Goal: Find specific page/section: Find specific page/section

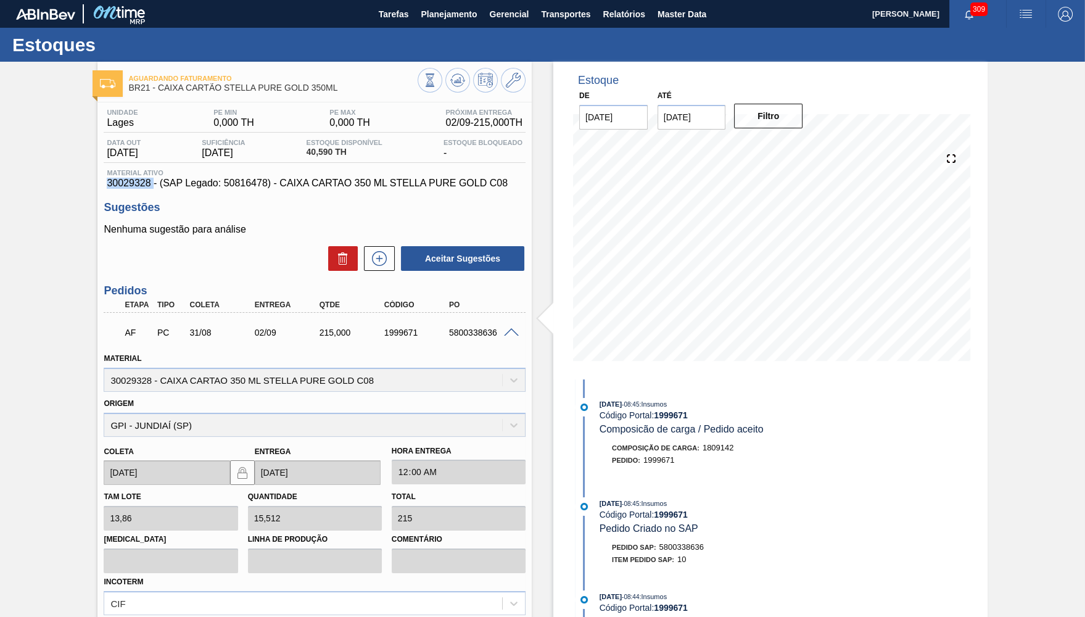
click at [514, 331] on span at bounding box center [511, 332] width 15 height 9
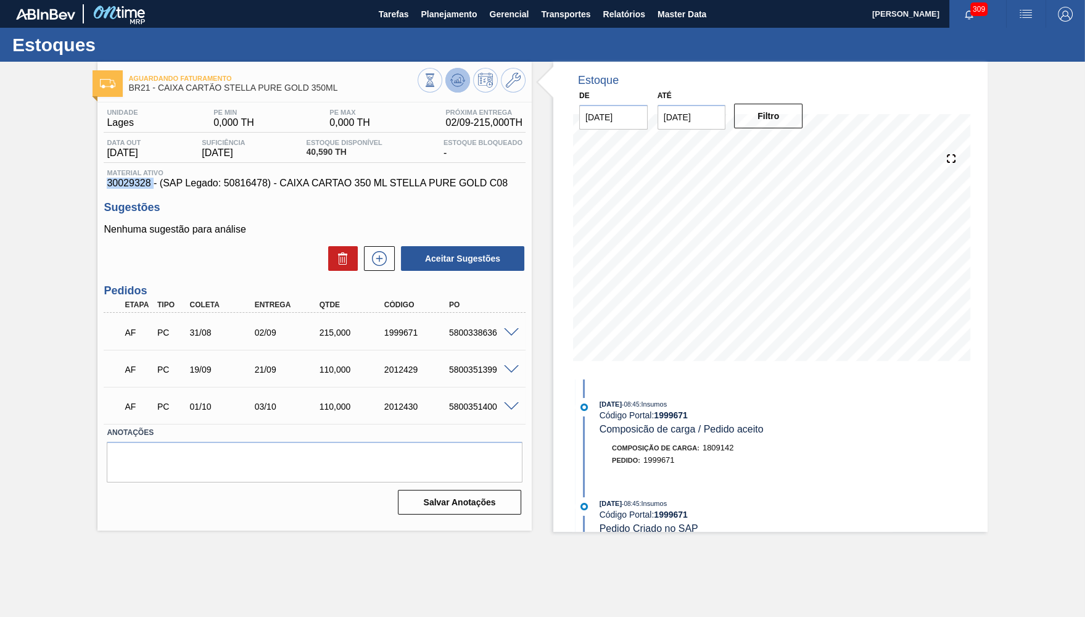
click at [457, 72] on button at bounding box center [457, 80] width 25 height 25
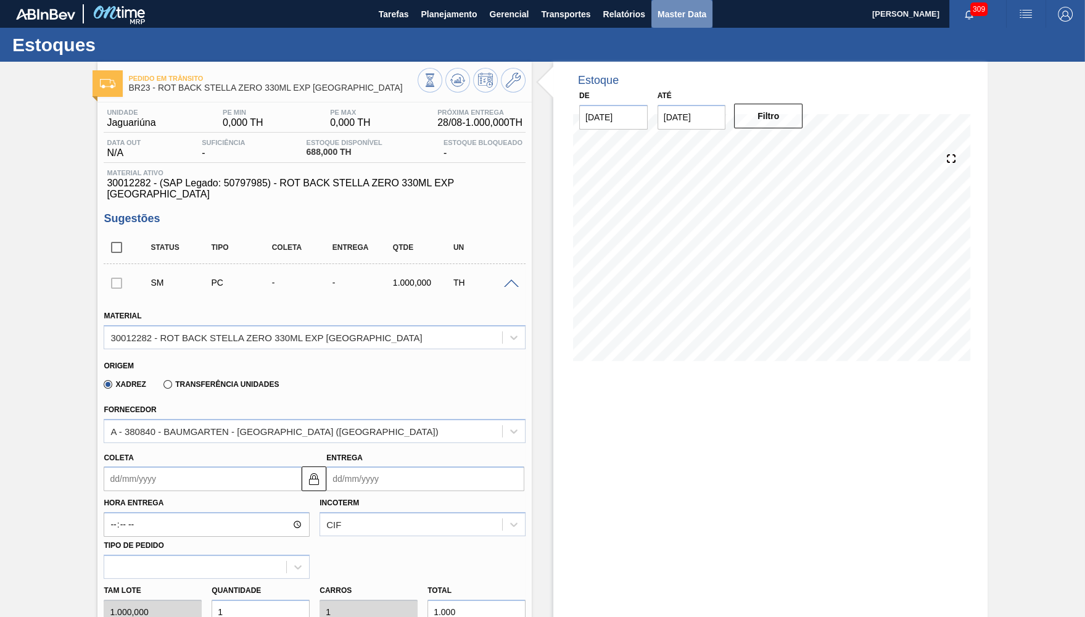
click at [693, 16] on span "Master Data" at bounding box center [681, 14] width 49 height 15
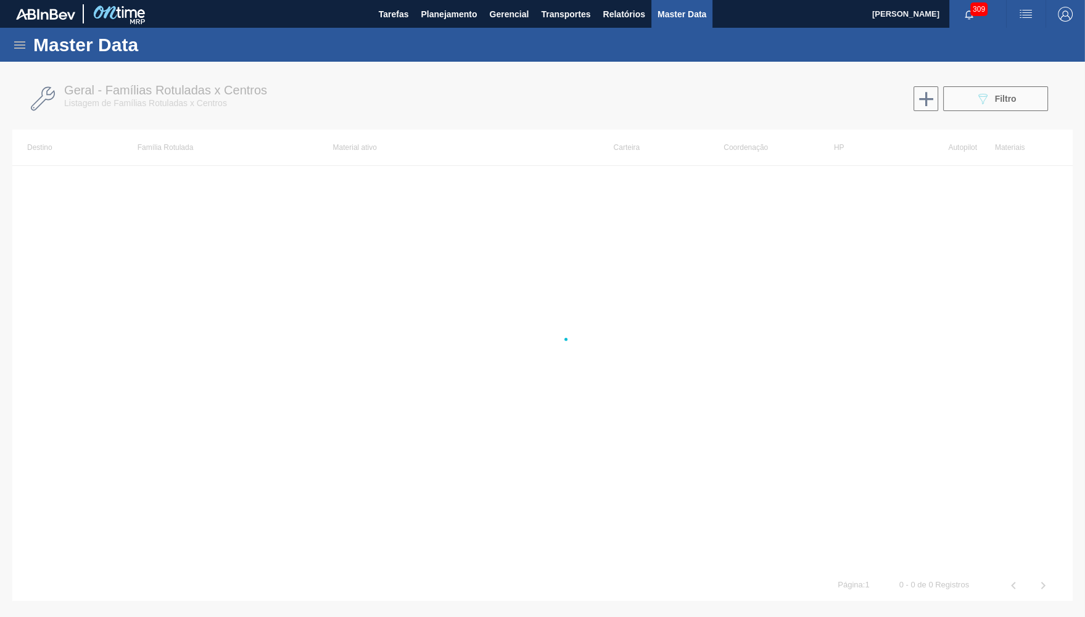
click at [23, 44] on icon at bounding box center [19, 44] width 11 height 7
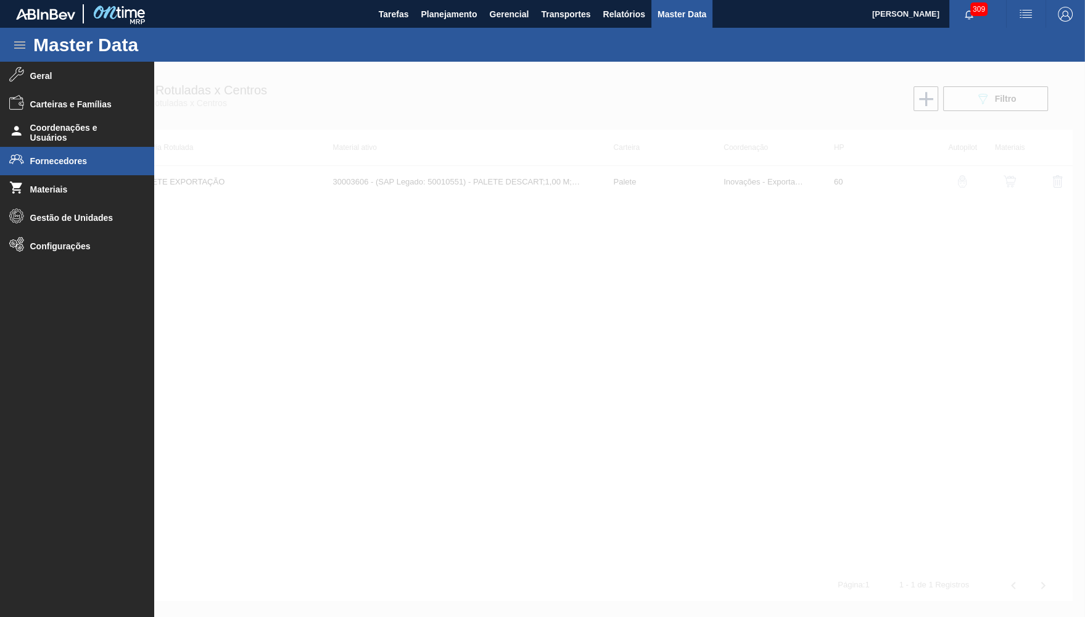
click at [65, 157] on span "Fornecedores" at bounding box center [81, 161] width 102 height 10
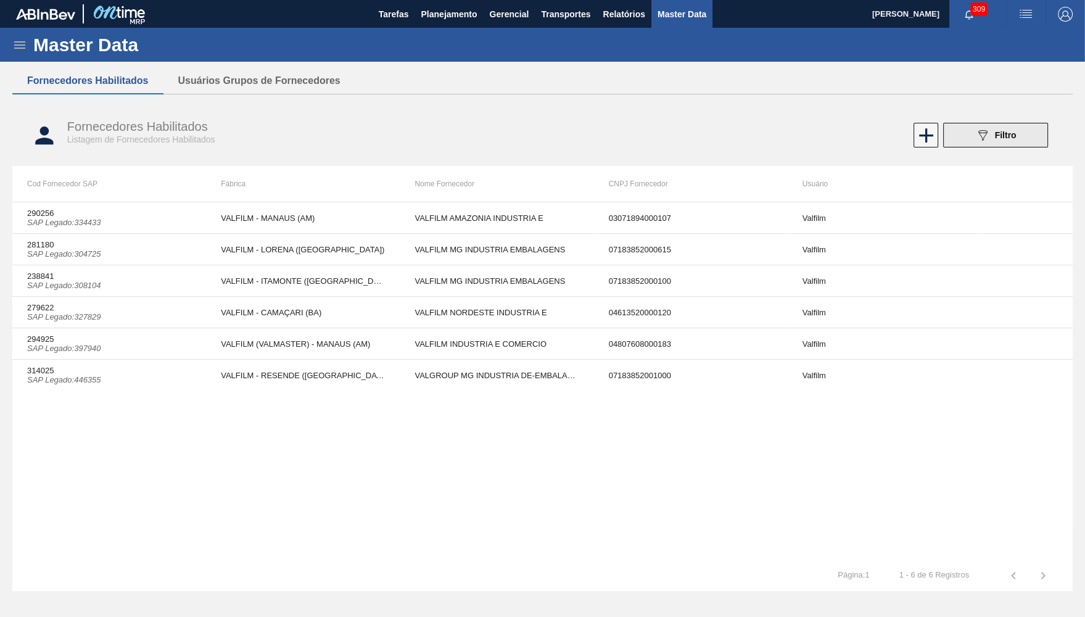
click at [1029, 137] on button "089F7B8B-B2A5-4AFE-B5C0-19BA573D28AC Filtro" at bounding box center [995, 135] width 105 height 25
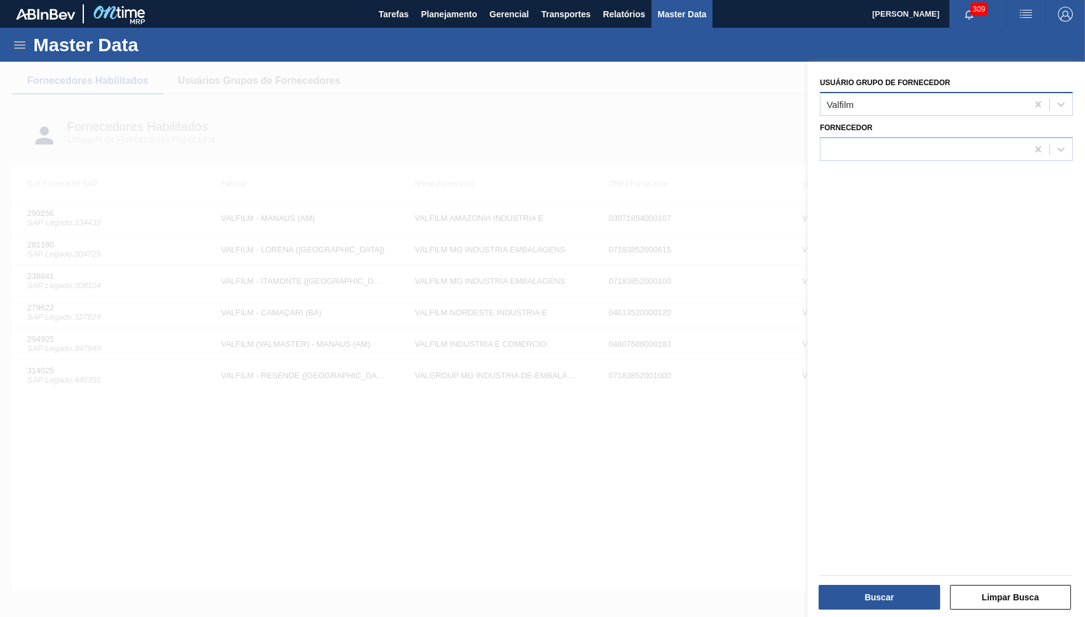
click at [1037, 92] on div "Valfilm" at bounding box center [946, 104] width 253 height 24
click at [1044, 104] on icon at bounding box center [1038, 104] width 12 height 12
click at [878, 174] on div "Usuário Grupo de Fornecedor Select is focused ,type to refine list, press Down …" at bounding box center [945, 341] width 277 height 558
click at [868, 161] on div "Usuário Grupo de Fornecedor Fornecedor" at bounding box center [945, 341] width 277 height 558
click at [858, 149] on div at bounding box center [923, 149] width 207 height 18
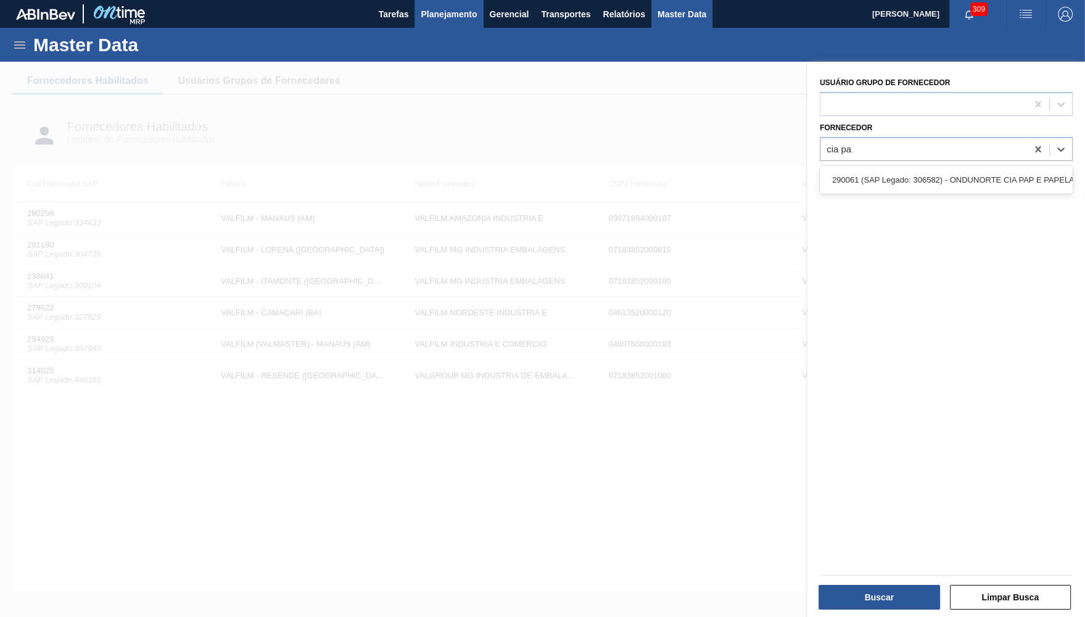
type input "cia pa"
click at [440, 9] on span "Planejamento" at bounding box center [449, 14] width 56 height 15
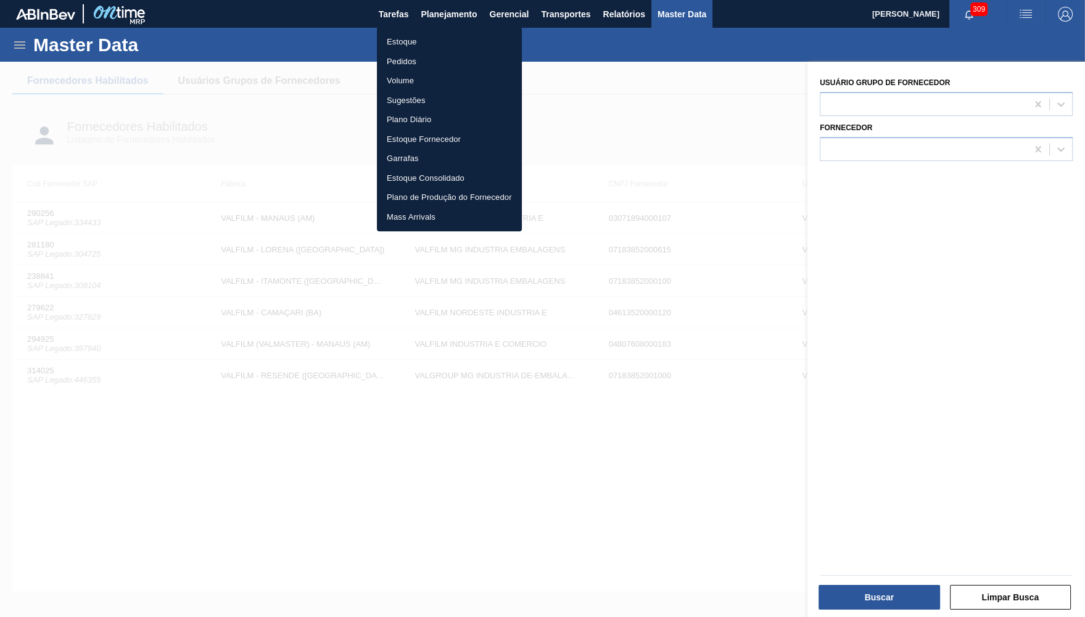
click at [888, 136] on div at bounding box center [542, 308] width 1085 height 617
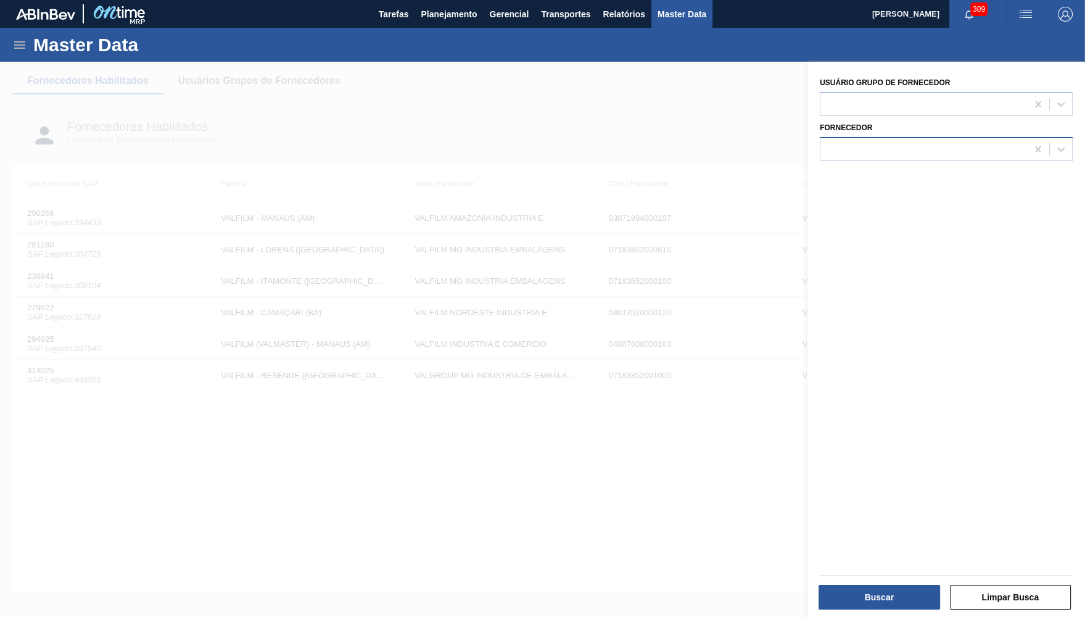
click at [881, 142] on div at bounding box center [923, 149] width 207 height 18
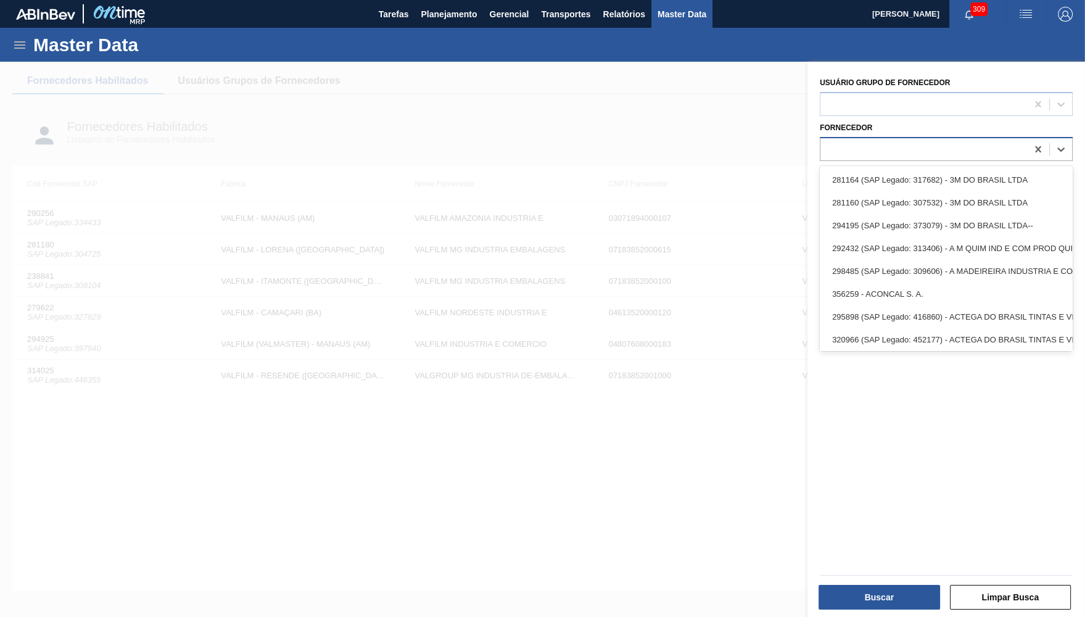
paste input "281097"
type input "281097"
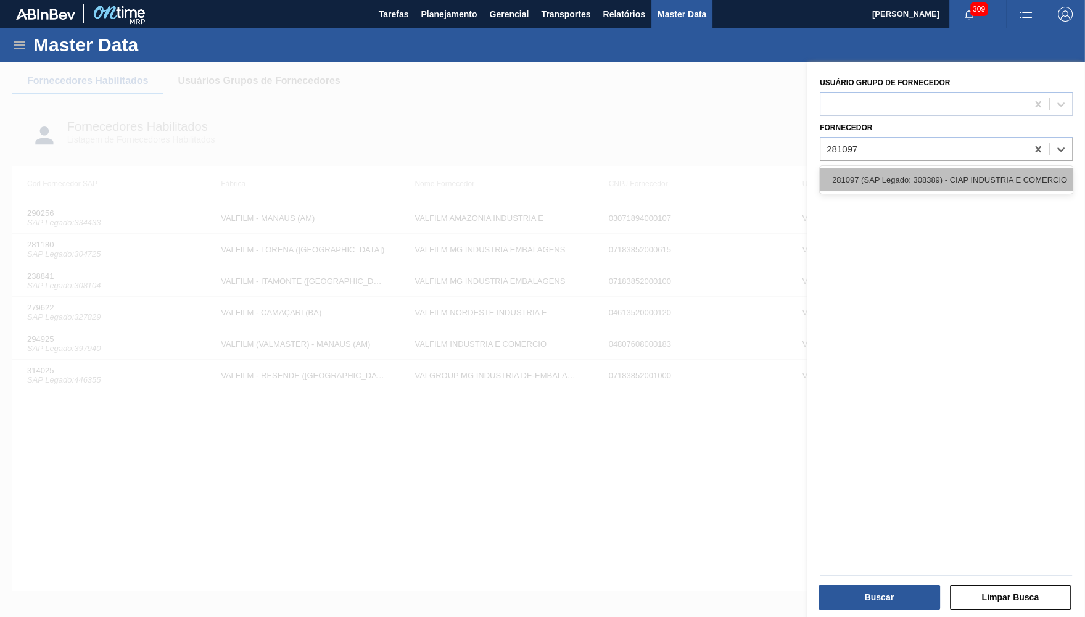
click at [881, 168] on div "281097 (SAP Legado: 308389) - CIAP INDUSTRIA E COMERCIO" at bounding box center [946, 179] width 253 height 23
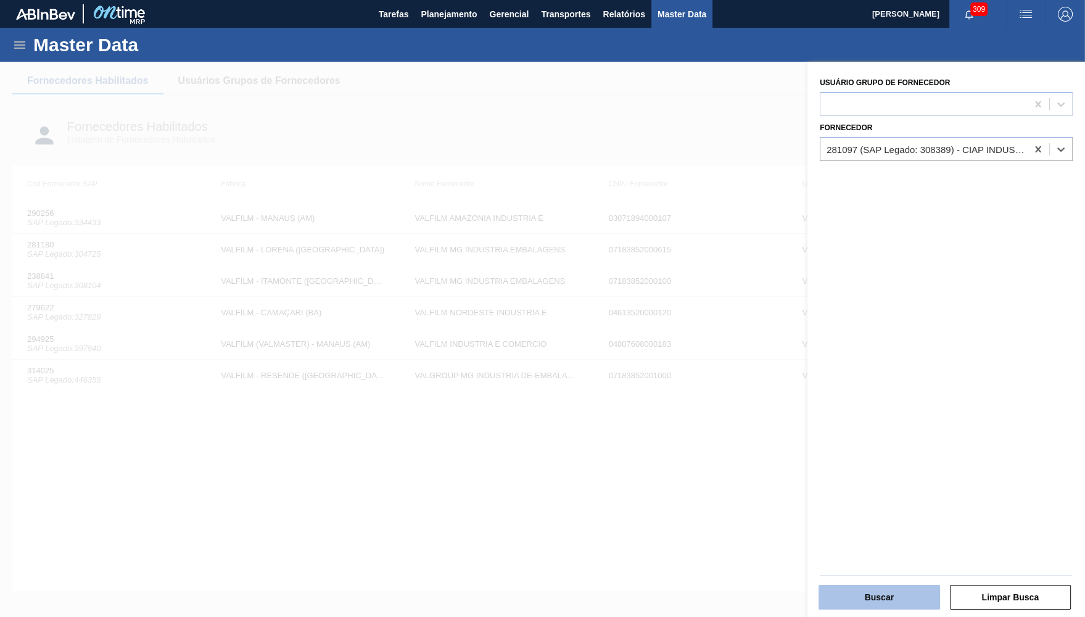
click at [863, 594] on button "Buscar" at bounding box center [878, 597] width 121 height 25
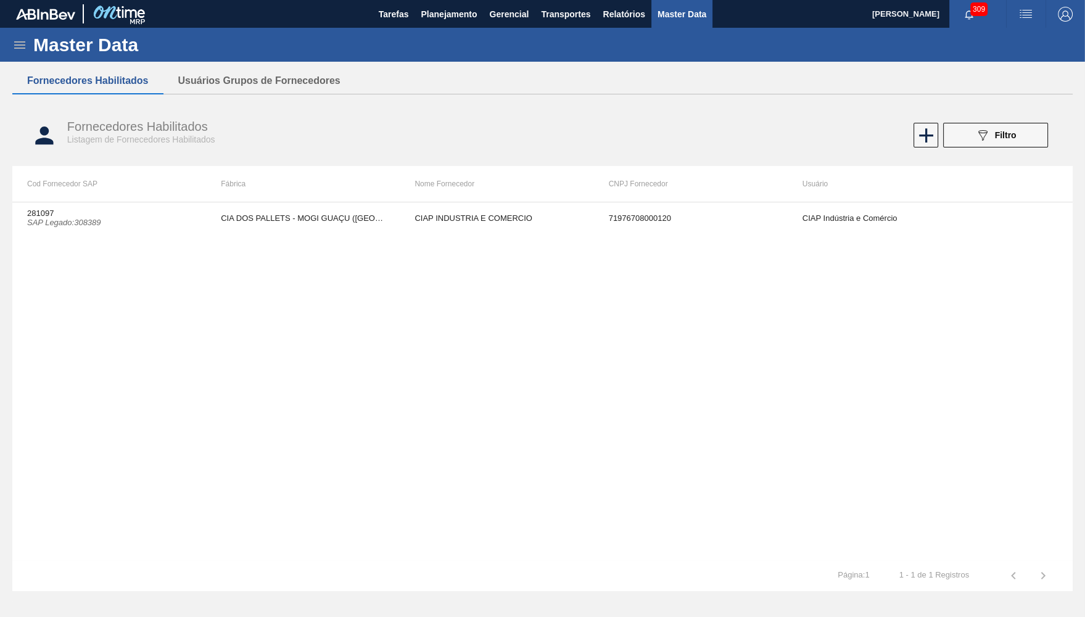
click at [362, 236] on div "281097 SAP Legado : 308389 CIA DOS PALLETS - MOGI GUAÇU (SP) CIAP INDUSTRIA E C…" at bounding box center [542, 381] width 1060 height 358
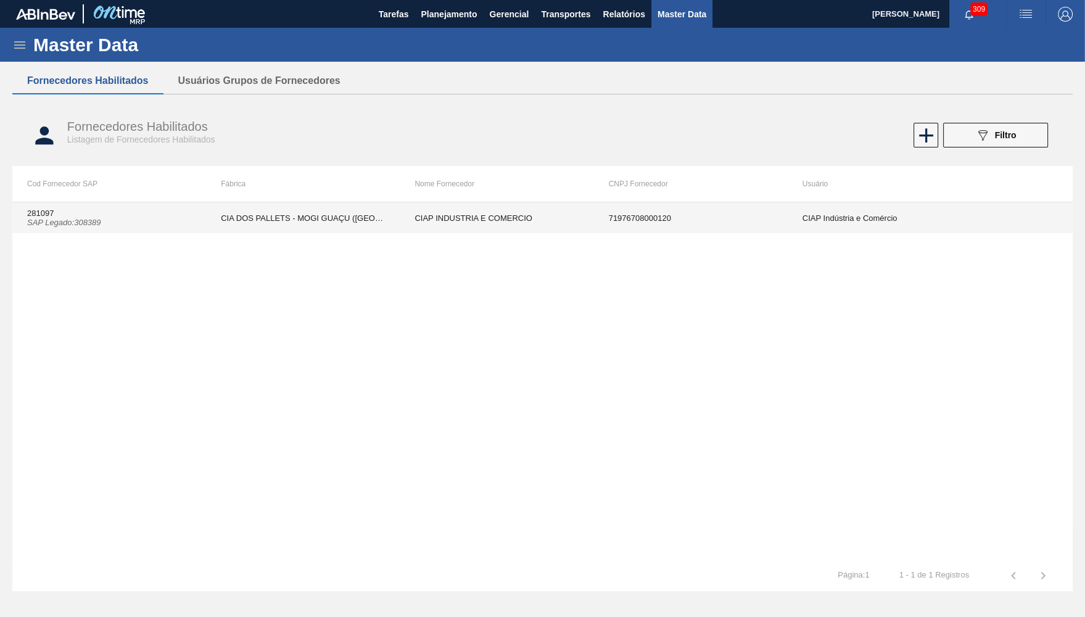
click at [340, 227] on td "CIA DOS PALLETS - MOGI GUAÇU ([GEOGRAPHIC_DATA])" at bounding box center [303, 217] width 194 height 31
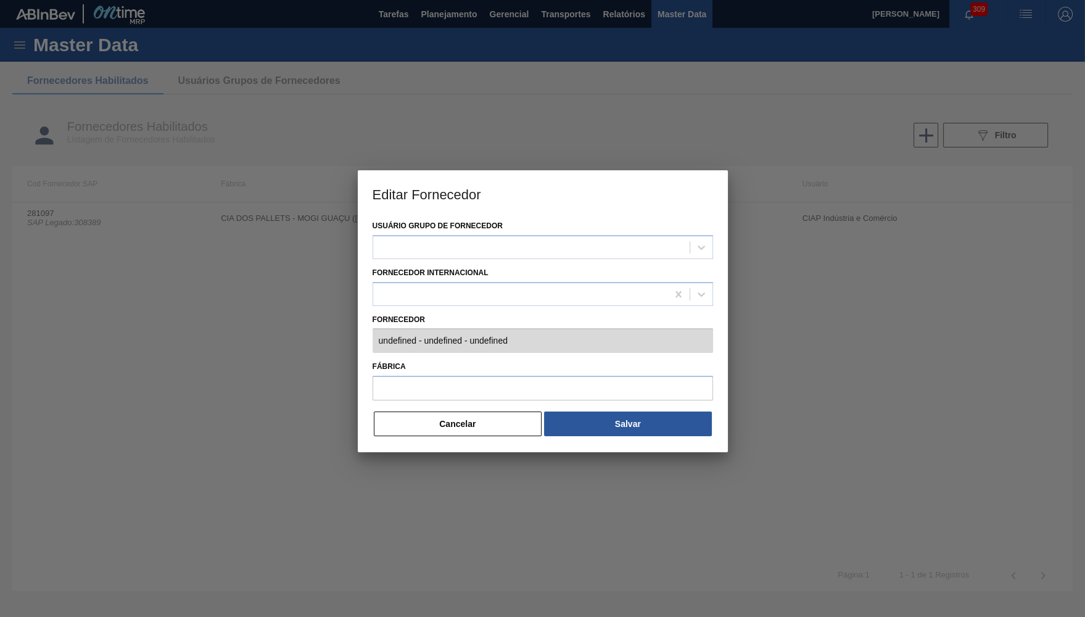
type input "281097 (SAP Legado: 308389) - CIAP INDUSTRIA E COMERCIO - 71976708000120"
type input "CIA DOS PALLETS - MOGI GUAÇU ([GEOGRAPHIC_DATA])"
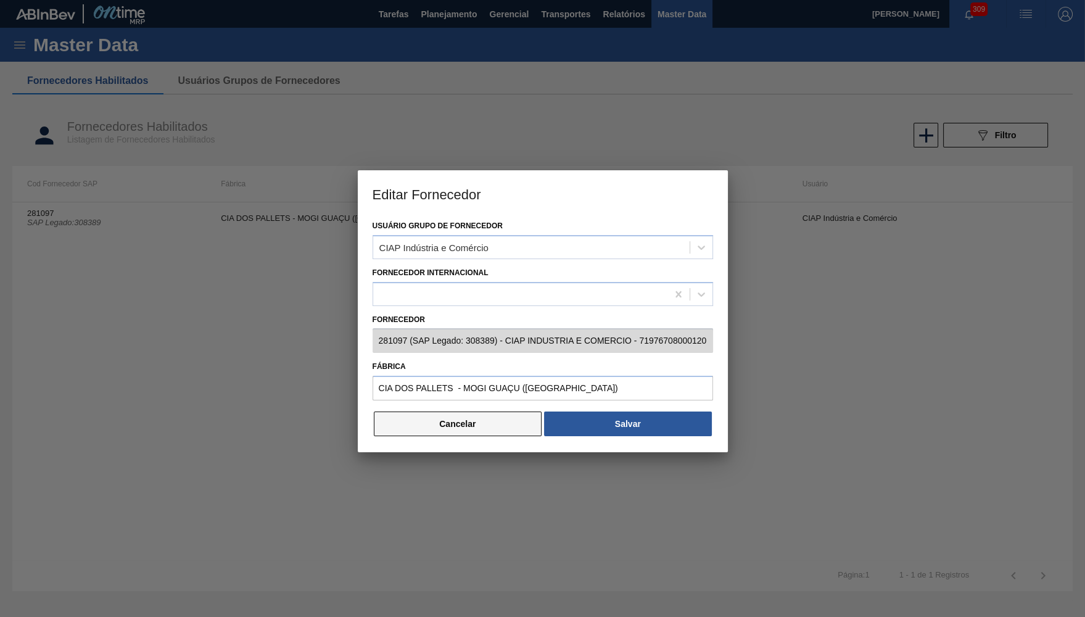
click at [419, 422] on button "Cancelar" at bounding box center [458, 423] width 168 height 25
